Goal: Check status

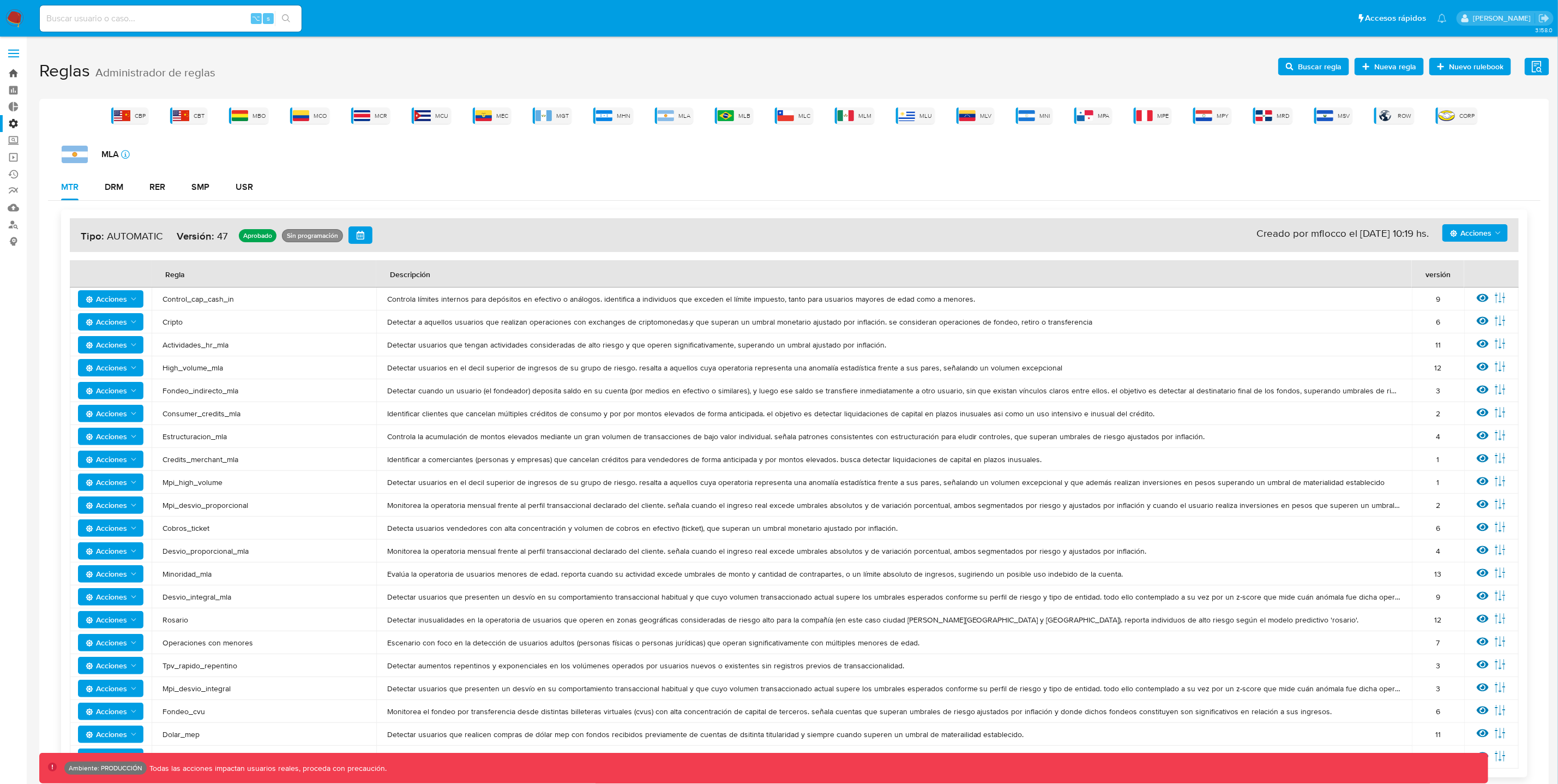
click at [15, 70] on link "Bandeja" at bounding box center [65, 73] width 130 height 17
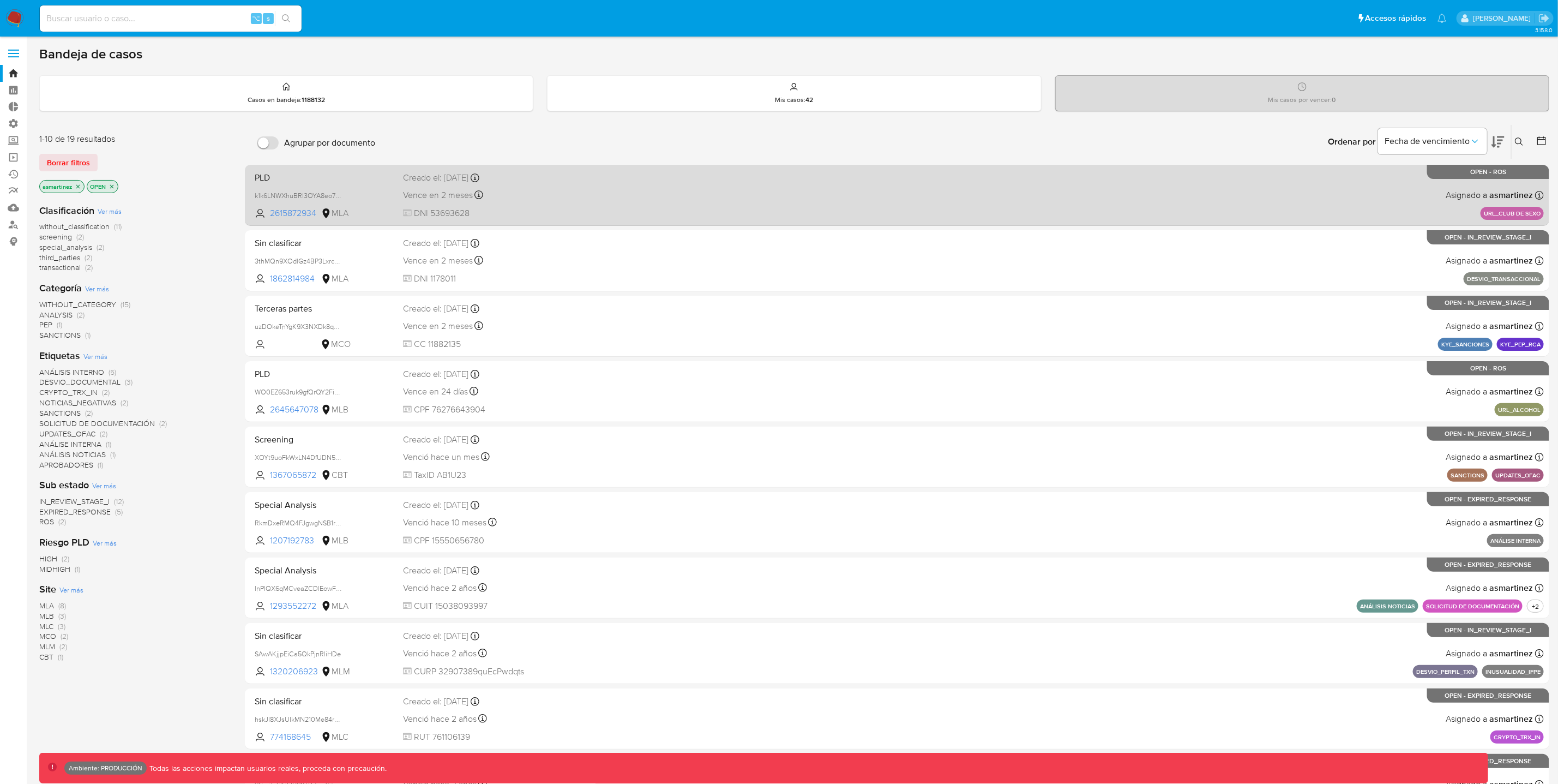
click at [706, 198] on div "PLD k1k6LNWXhuBRI3OYA8eo7mXu 2615872934 MLA Creado el: [DATE] Creado el: [DATE]…" at bounding box center [897, 195] width 1293 height 55
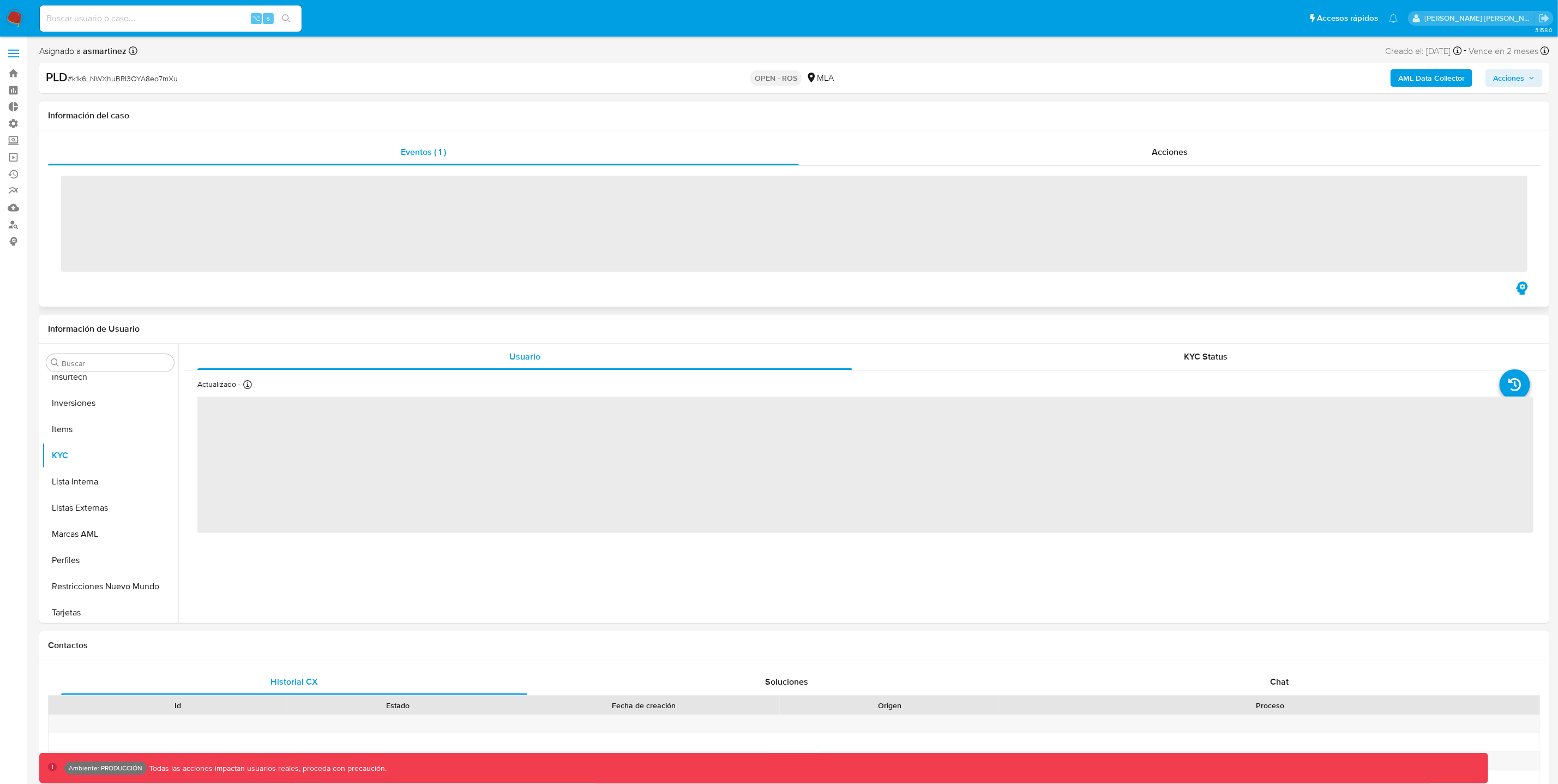
scroll to position [513, 0]
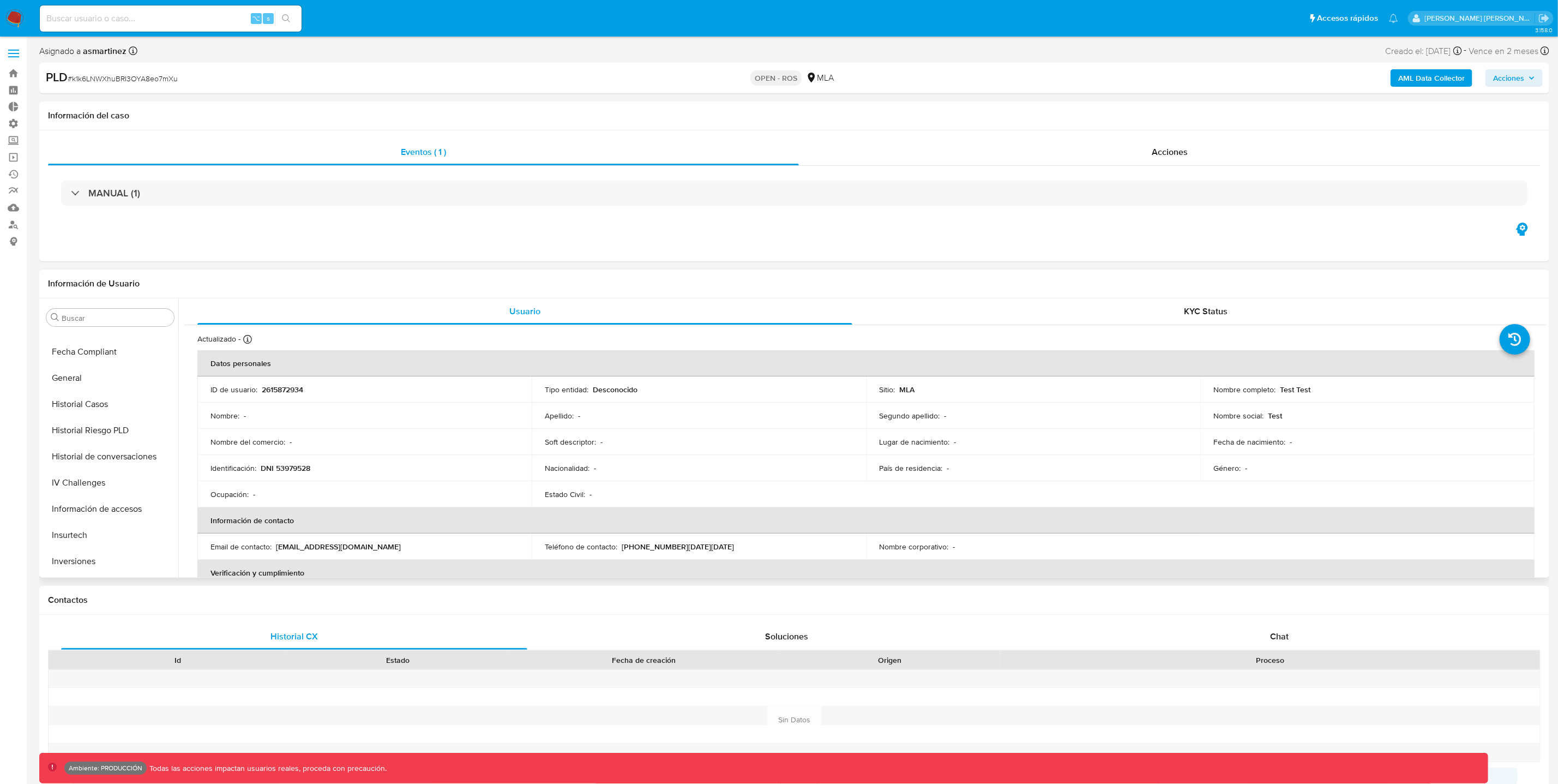
select select "10"
click at [61, 506] on button "General" at bounding box center [106, 505] width 128 height 26
